Goal: Information Seeking & Learning: Learn about a topic

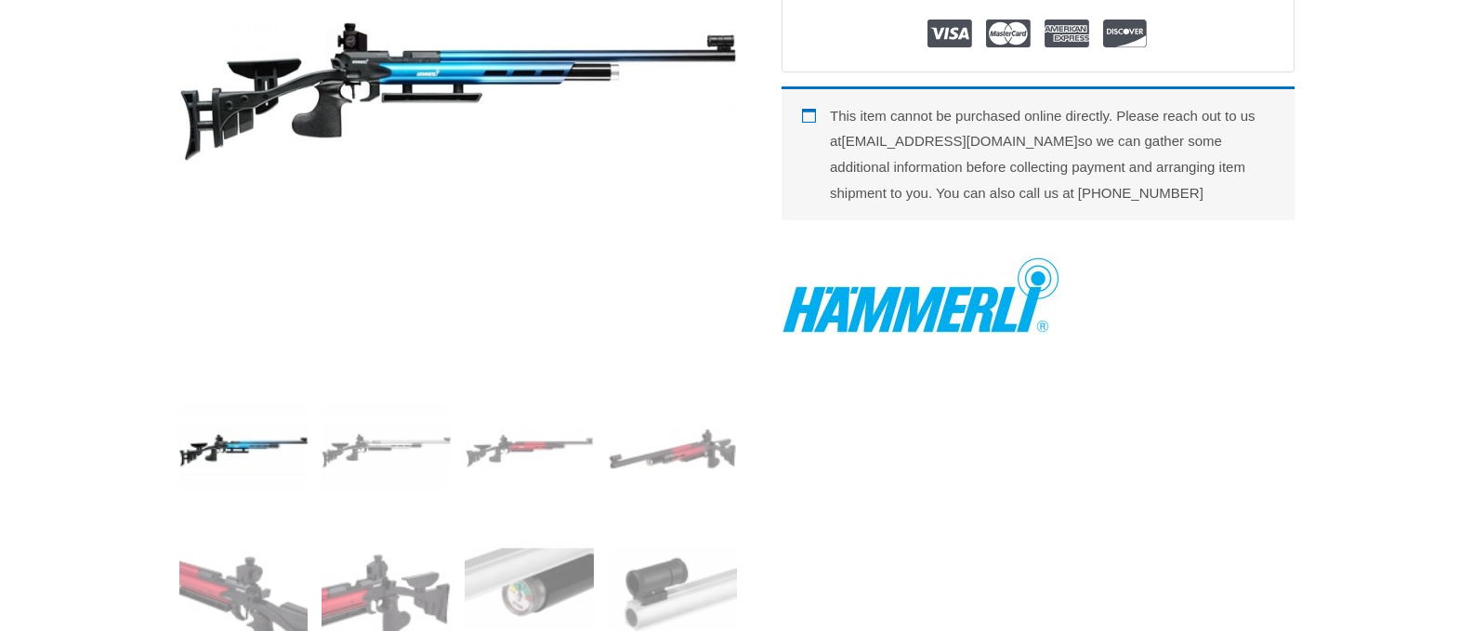
scroll to position [651, 0]
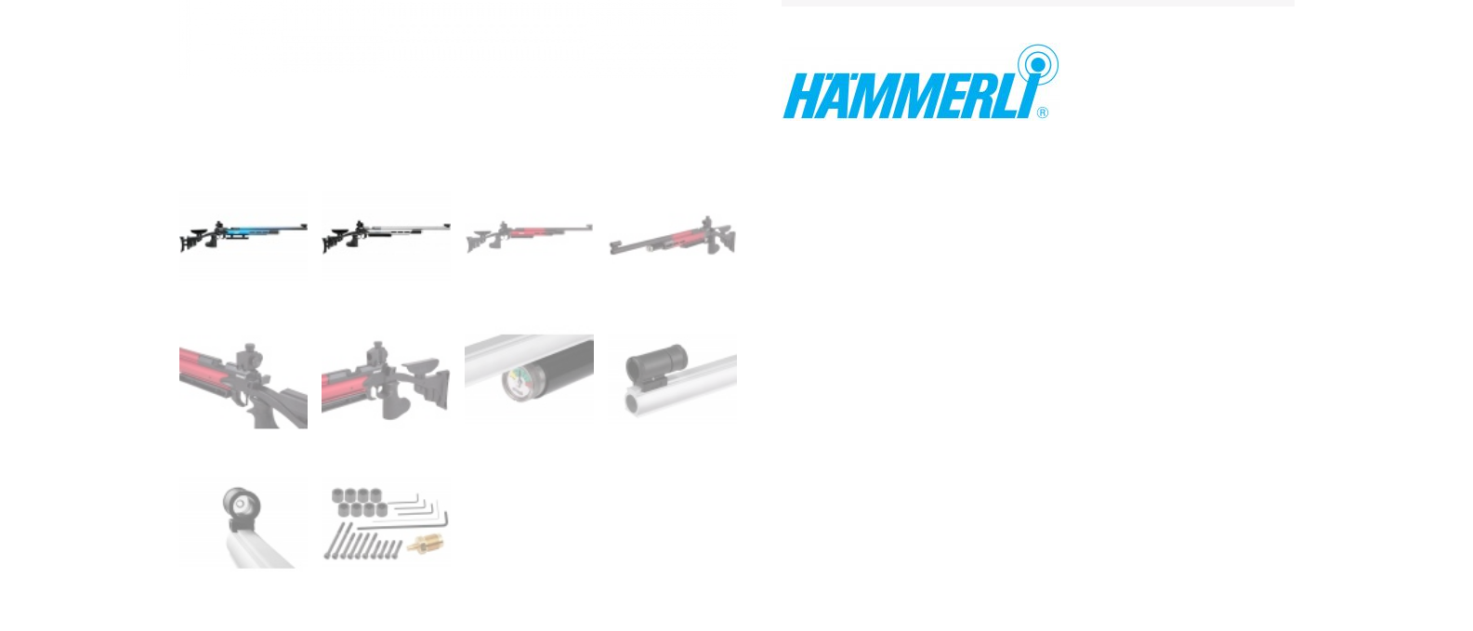
click at [387, 227] on img at bounding box center [386, 236] width 129 height 129
click at [533, 248] on img at bounding box center [529, 236] width 129 height 129
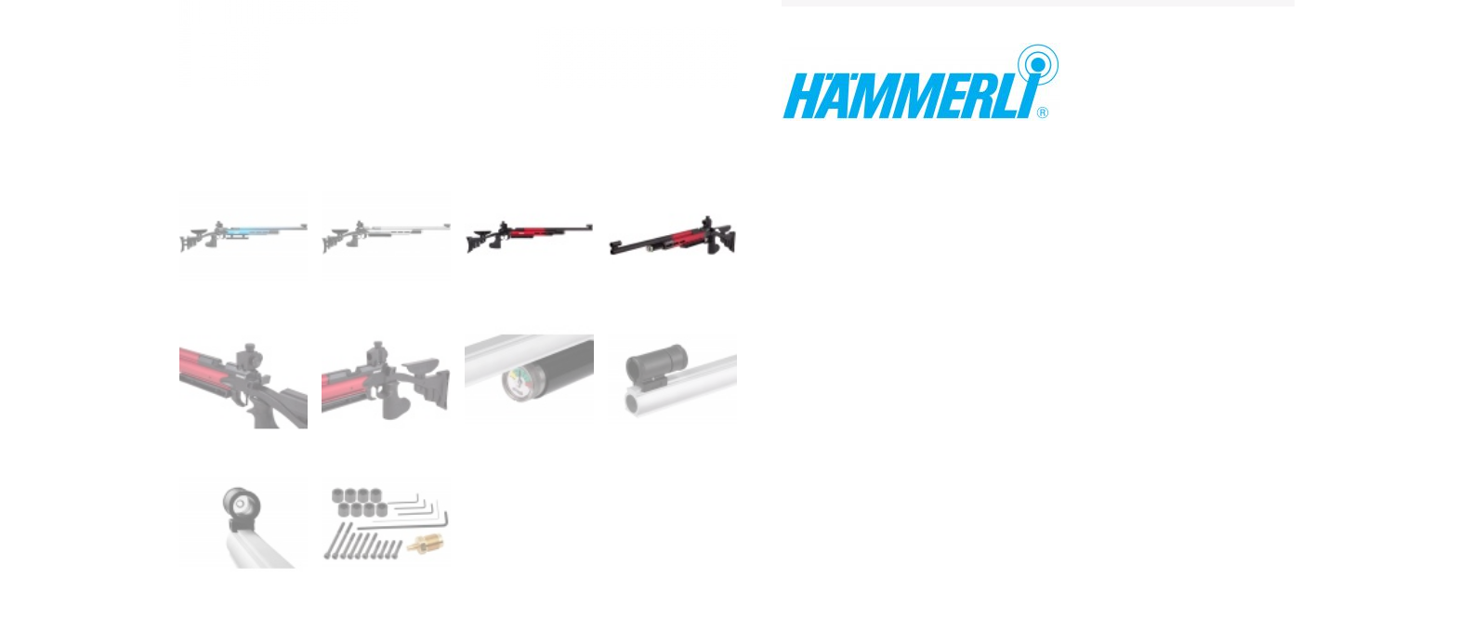
click at [639, 250] on img at bounding box center [672, 236] width 129 height 129
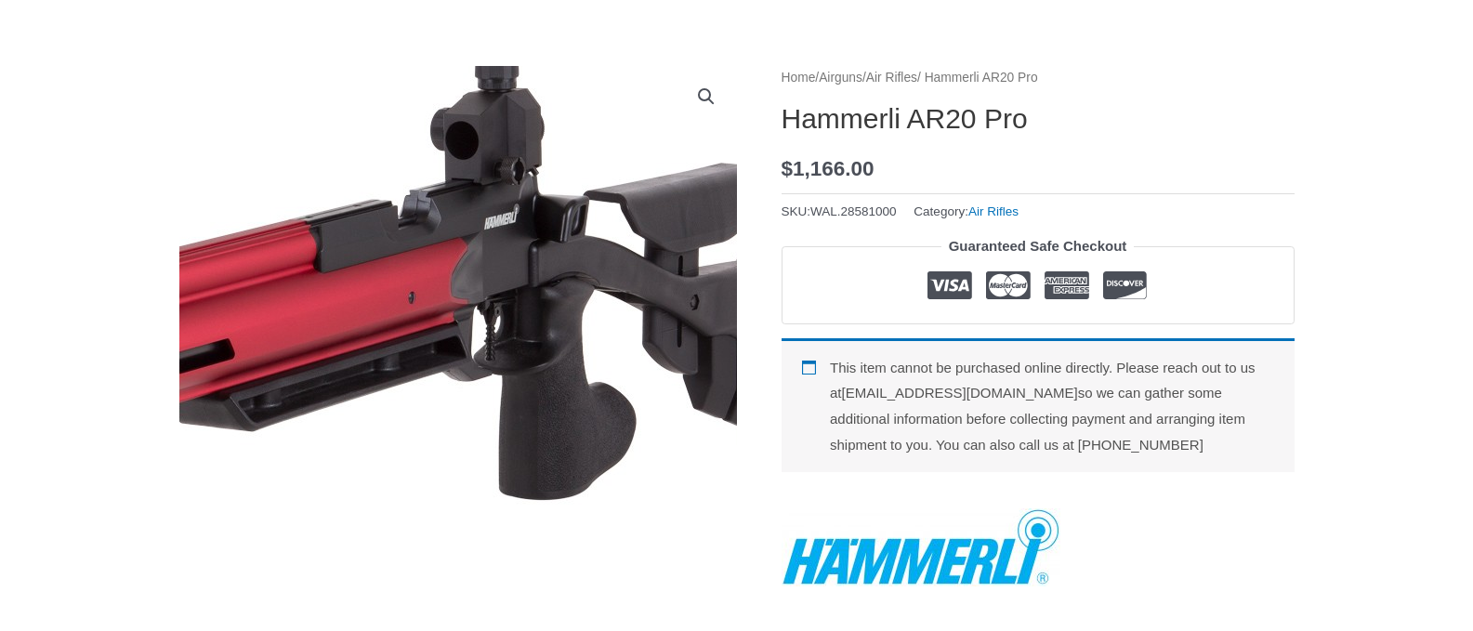
scroll to position [186, 0]
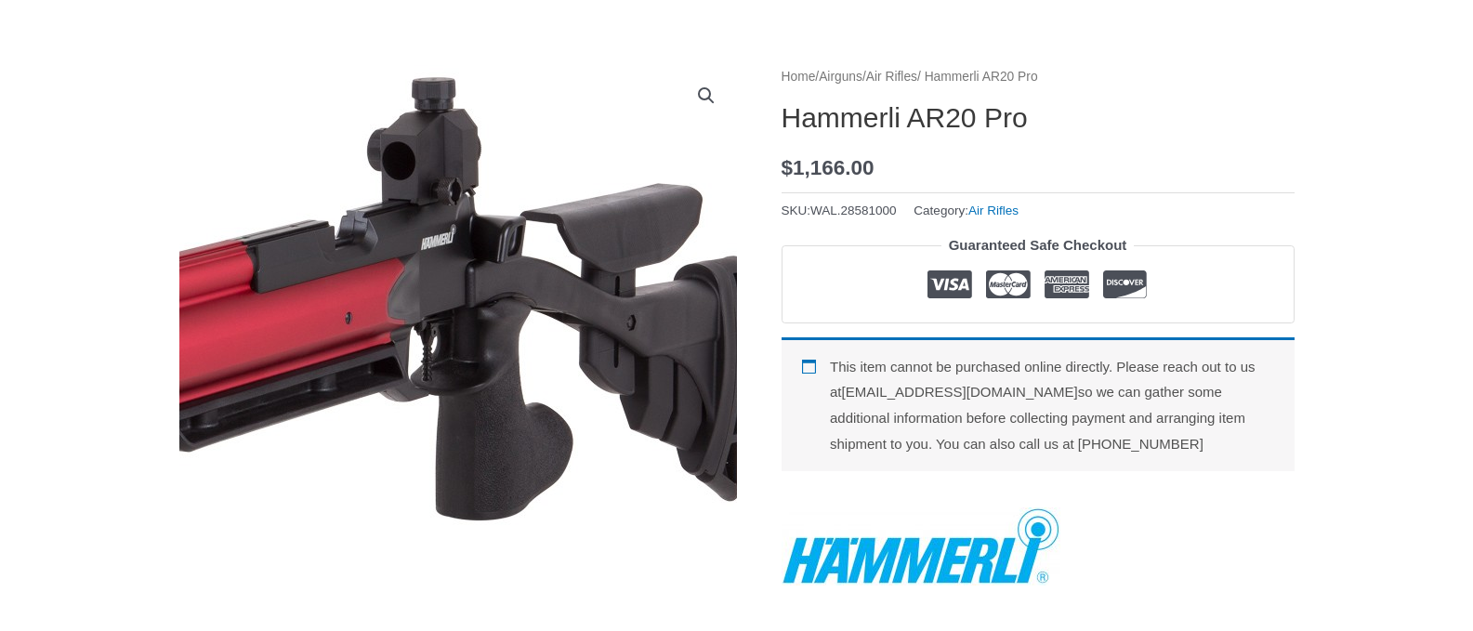
click at [714, 362] on img at bounding box center [27, 325] width 1487 height 1116
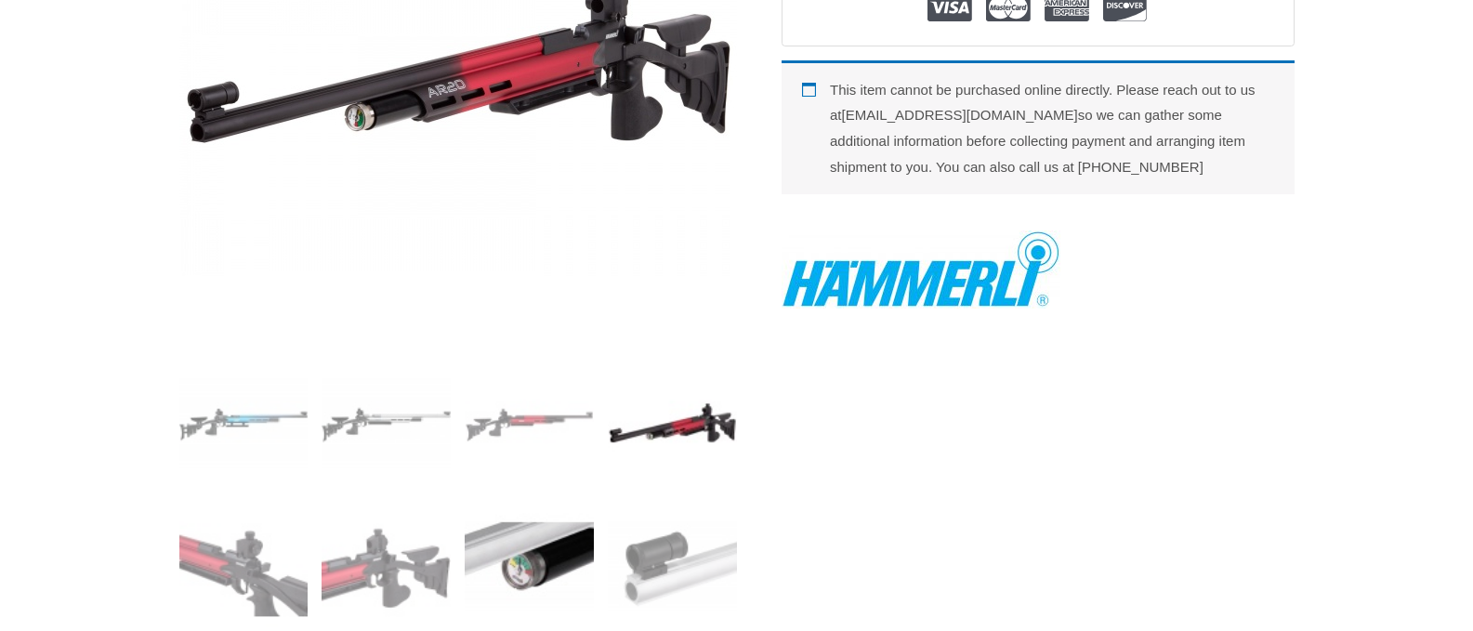
scroll to position [465, 0]
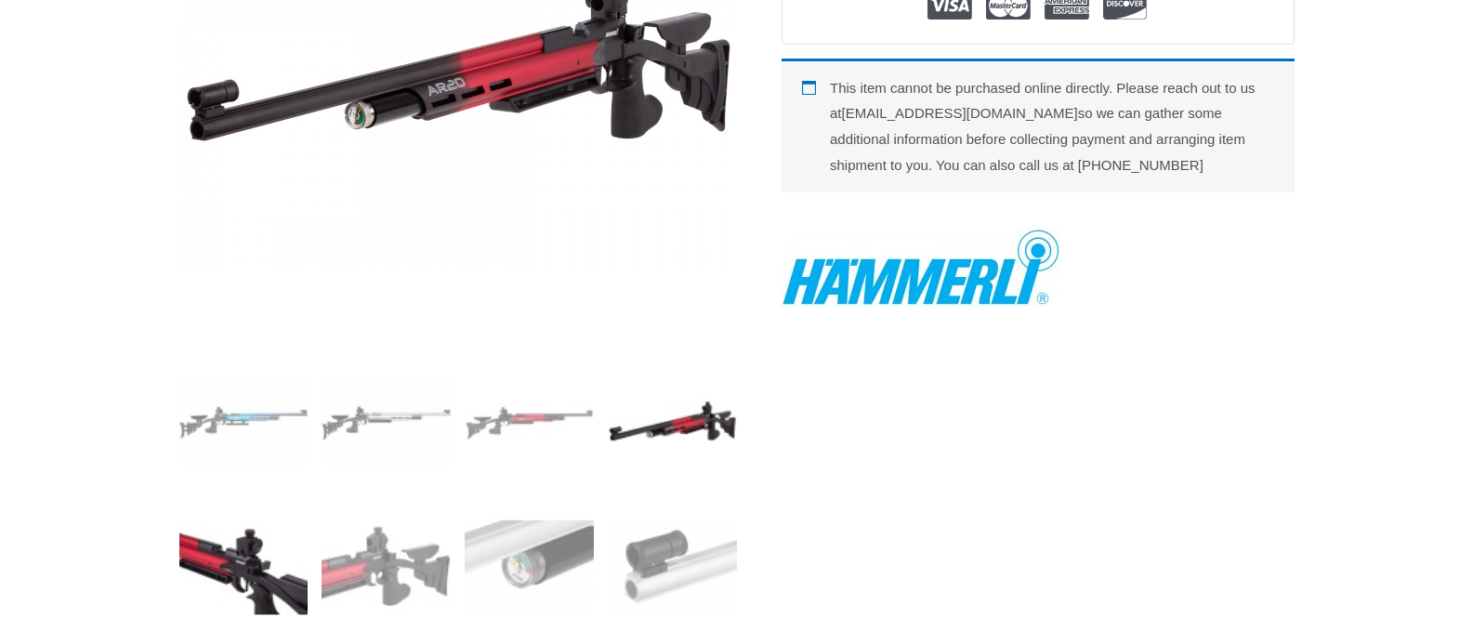
click at [261, 554] on img at bounding box center [243, 565] width 129 height 129
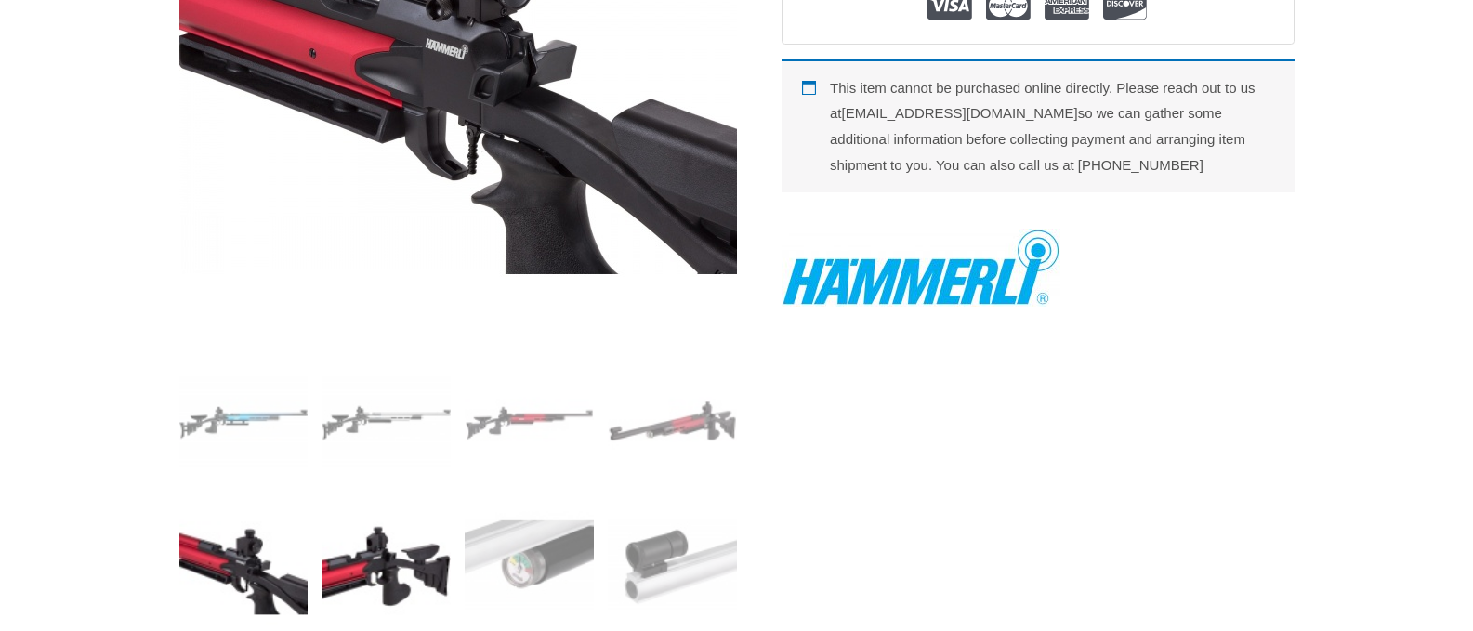
click at [411, 570] on img at bounding box center [386, 565] width 129 height 129
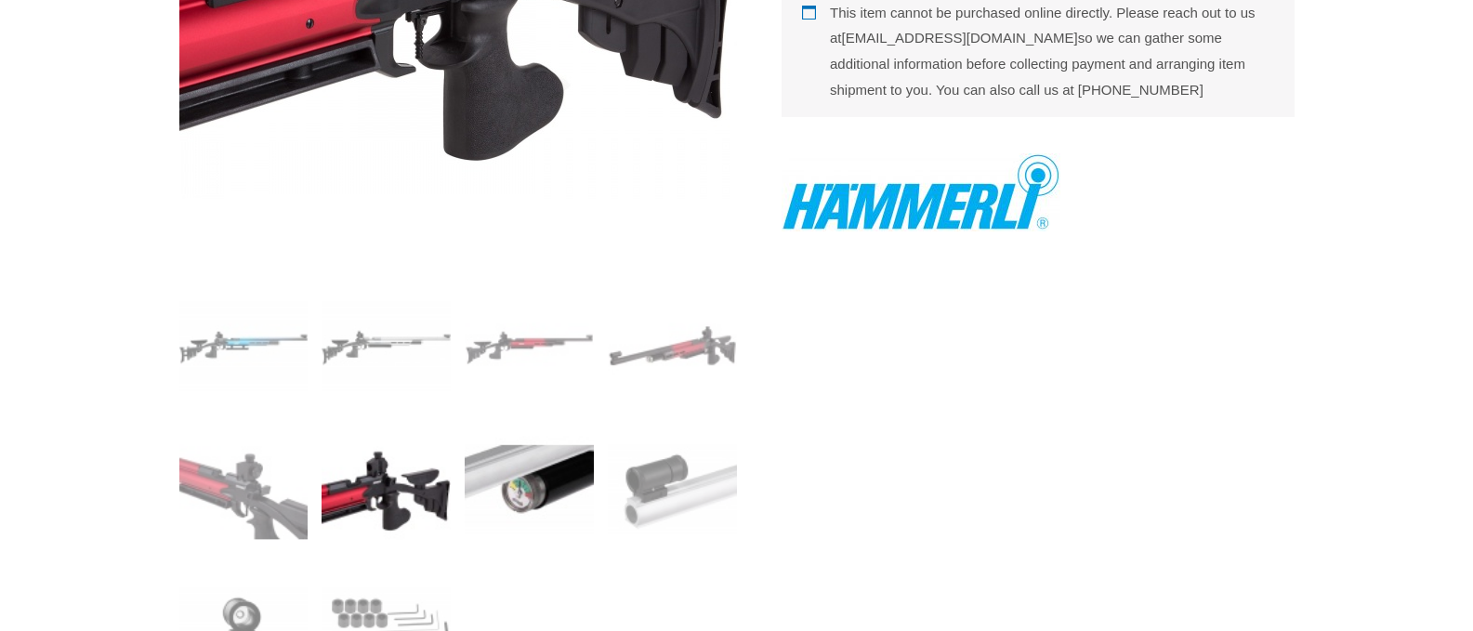
scroll to position [558, 0]
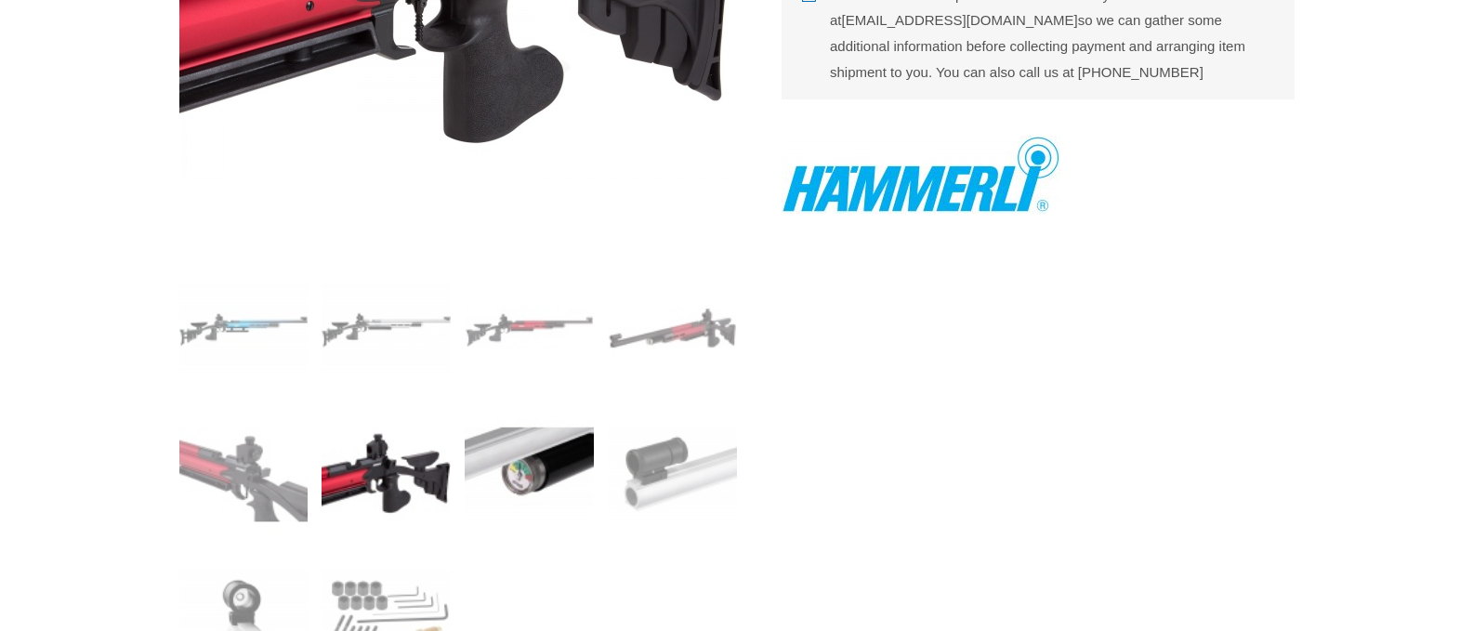
click at [553, 467] on img at bounding box center [529, 472] width 129 height 129
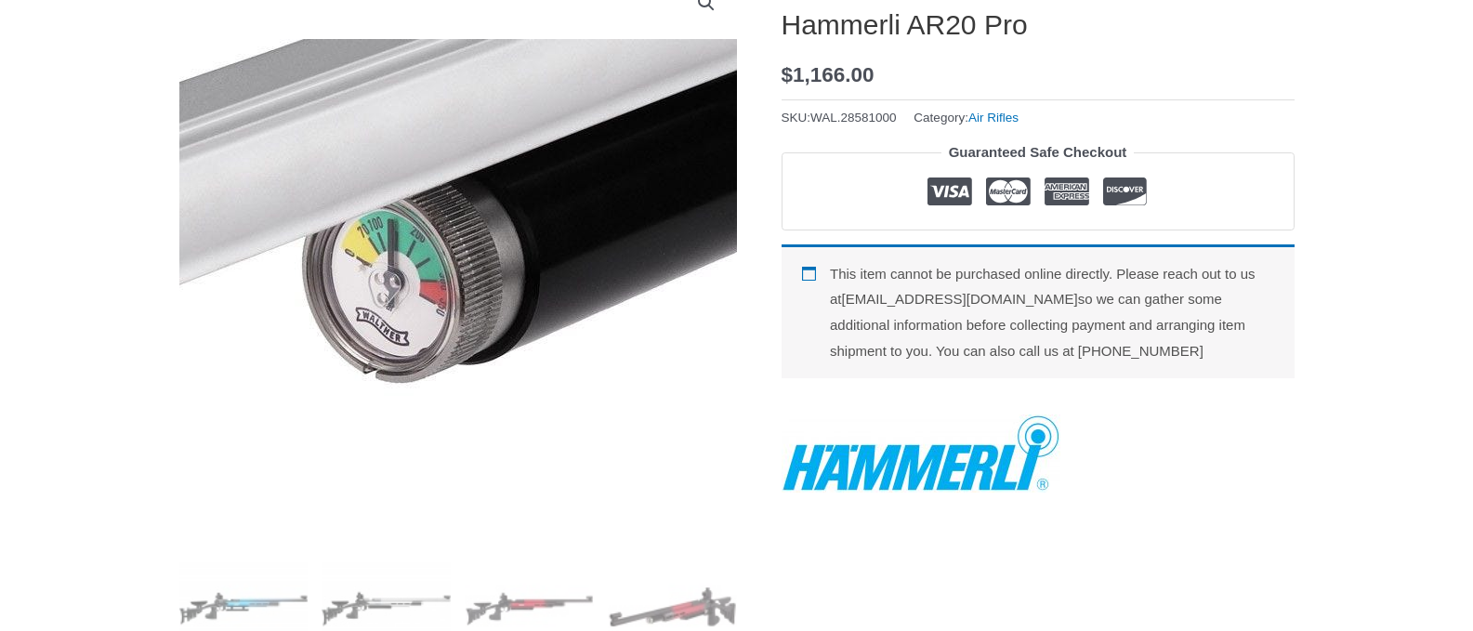
scroll to position [465, 0]
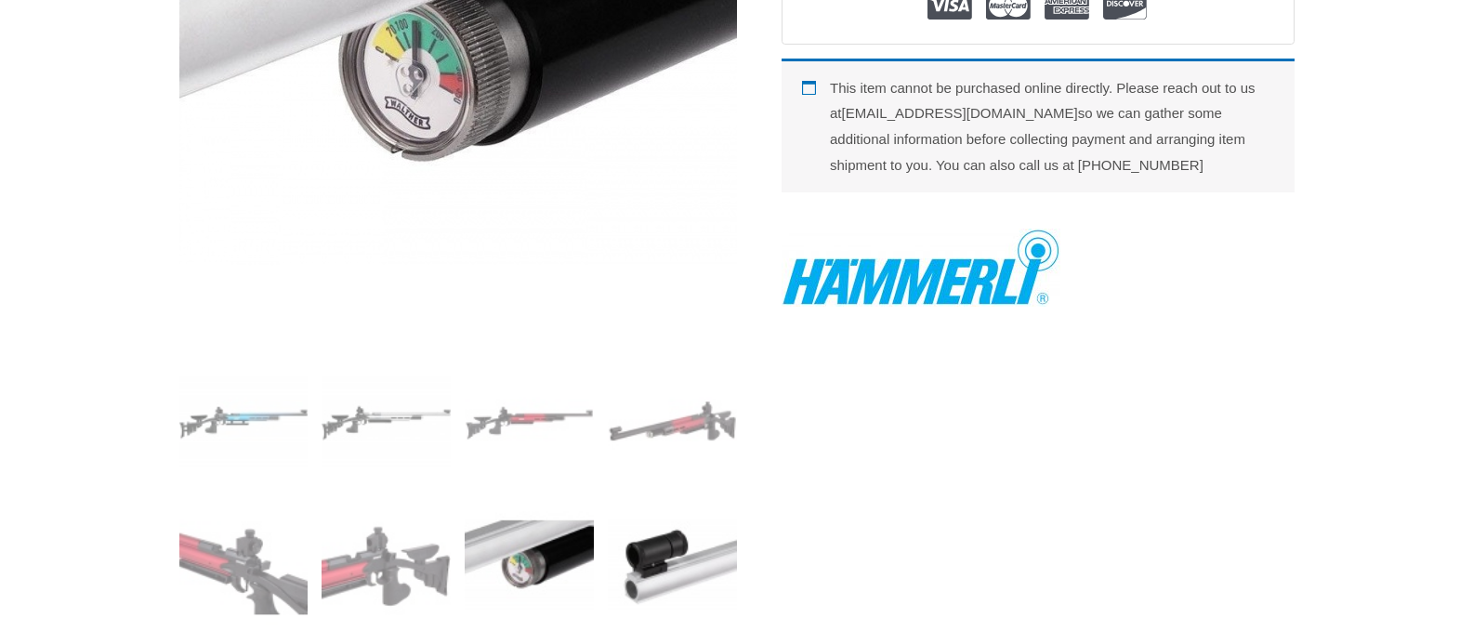
click at [654, 570] on img at bounding box center [672, 565] width 129 height 129
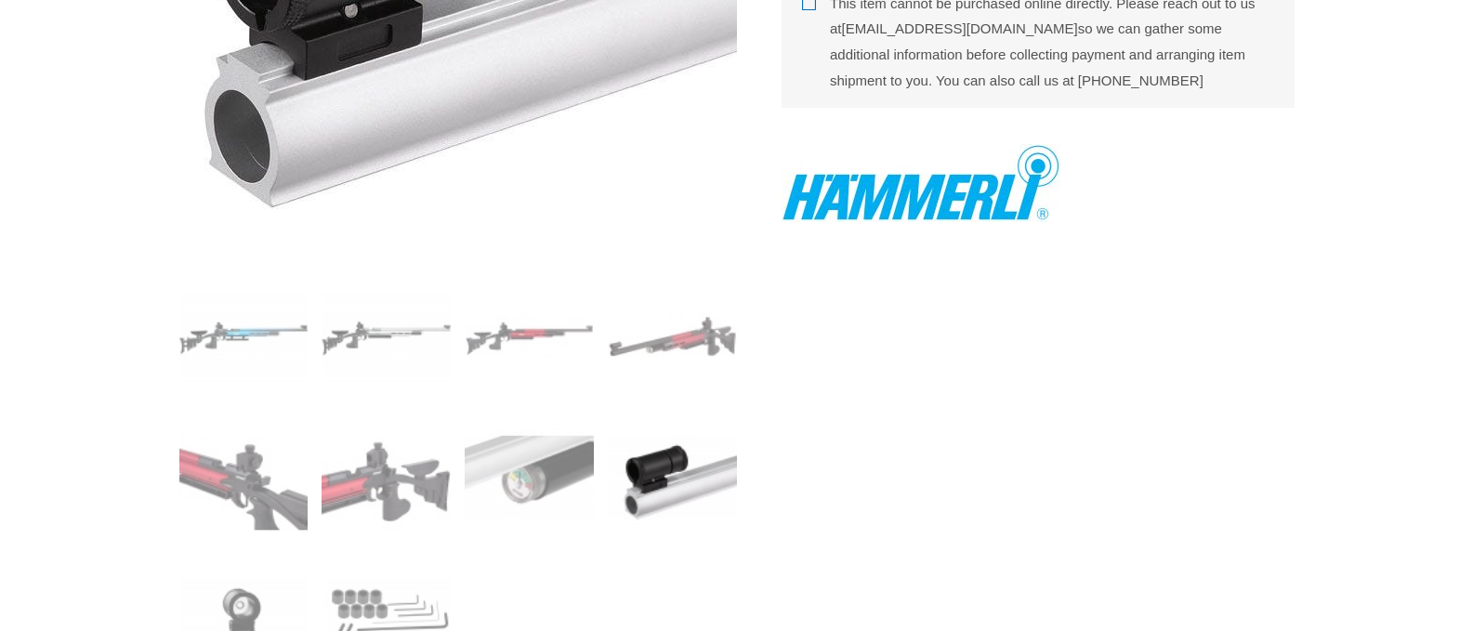
scroll to position [558, 0]
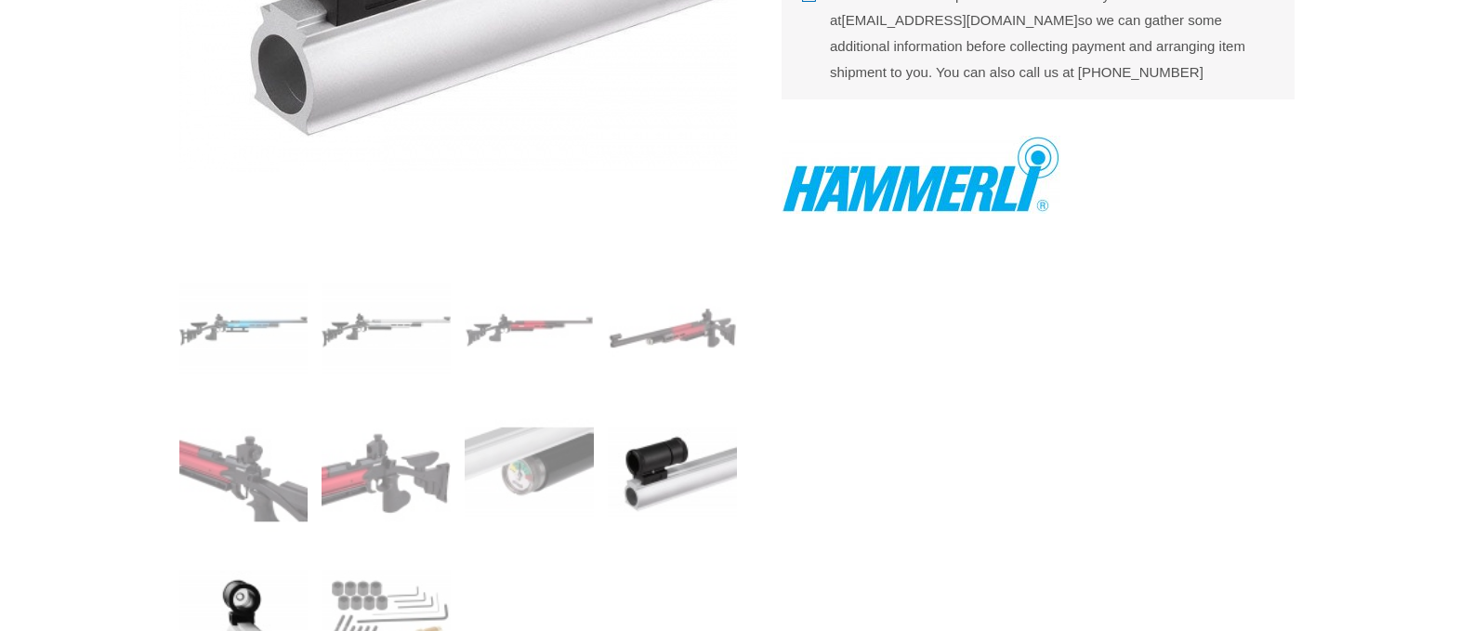
drag, startPoint x: 239, startPoint y: 588, endPoint x: 255, endPoint y: 569, distance: 24.4
click at [241, 585] on img at bounding box center [243, 615] width 129 height 129
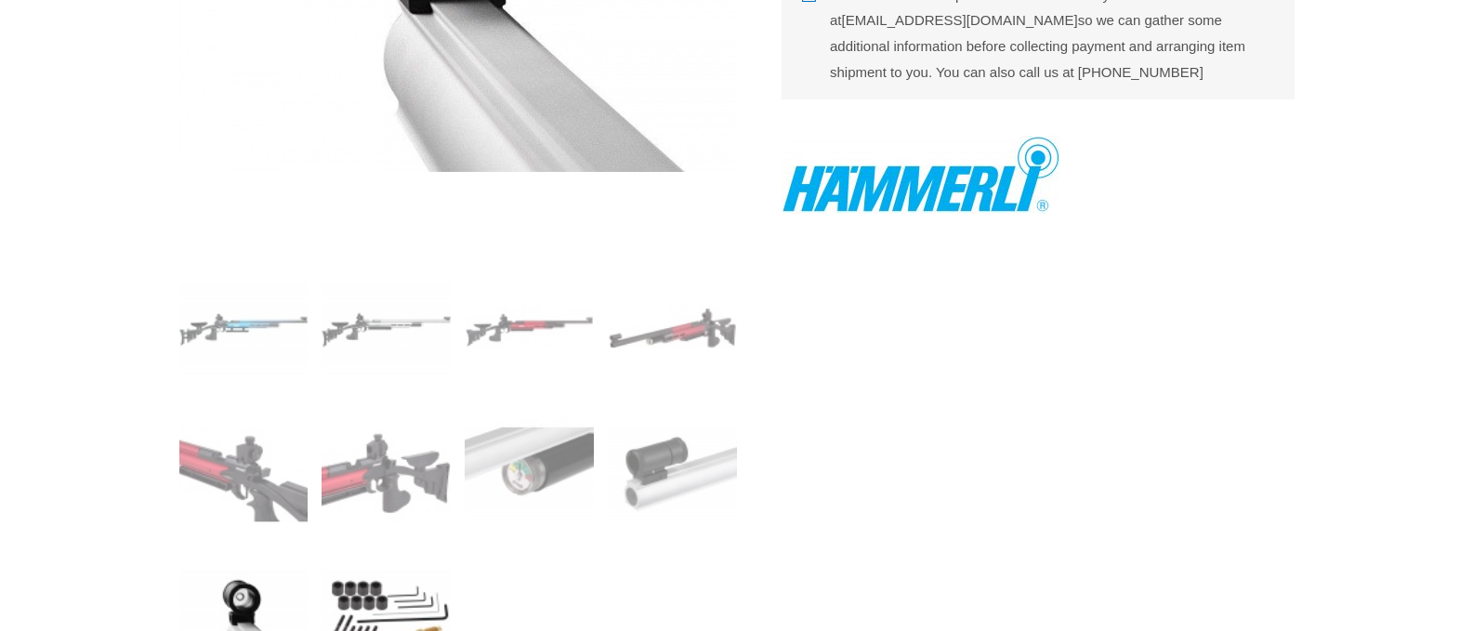
click at [367, 601] on img at bounding box center [386, 615] width 129 height 129
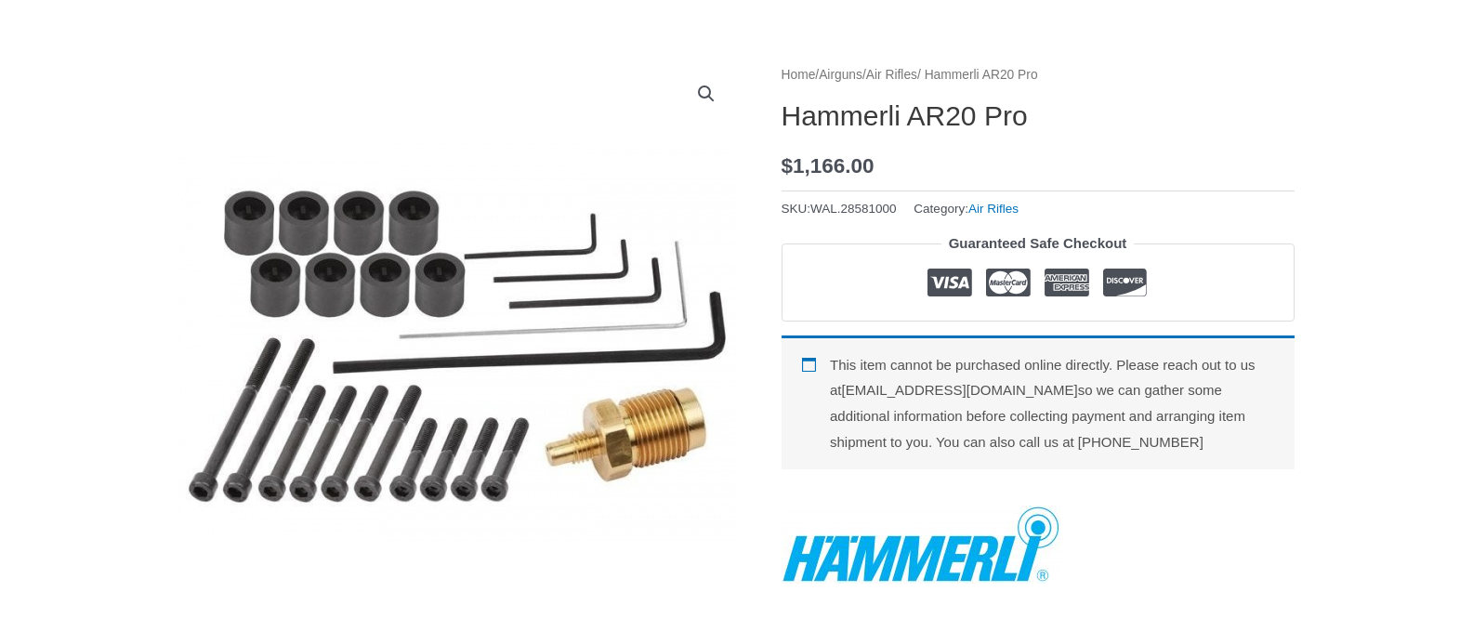
scroll to position [186, 0]
